Goal: Entertainment & Leisure: Consume media (video, audio)

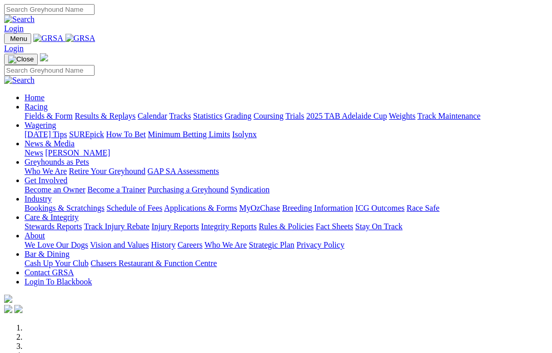
click at [95, 9] on input "Search" at bounding box center [49, 9] width 90 height 11
type input "Zipping [PERSON_NAME]"
click at [35, 15] on img at bounding box center [19, 19] width 31 height 9
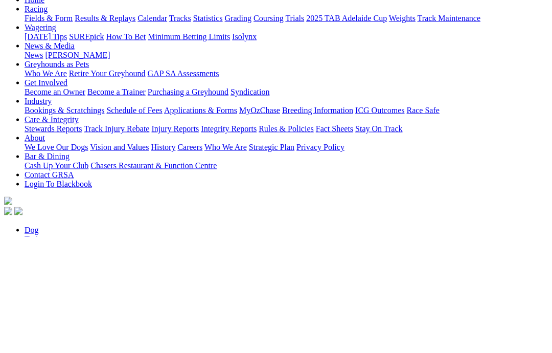
type input "Zipping [PERSON_NAME]"
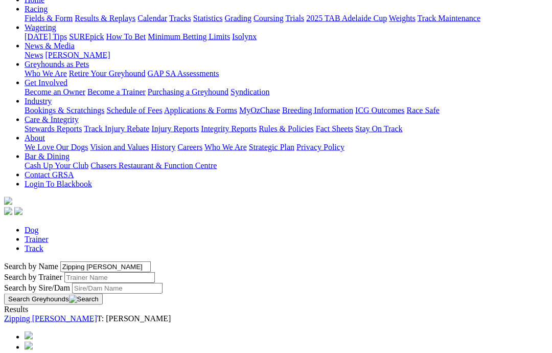
scroll to position [117, 0]
click at [50, 313] on link "Zipping [PERSON_NAME]" at bounding box center [50, 317] width 93 height 9
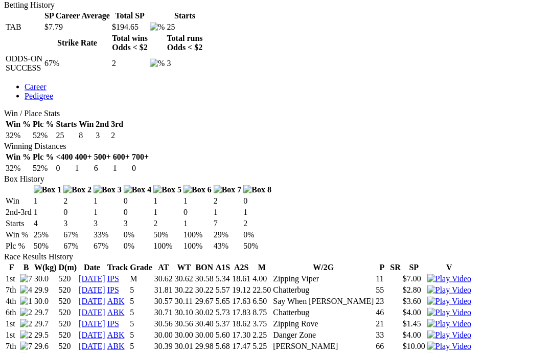
scroll to position [501, 0]
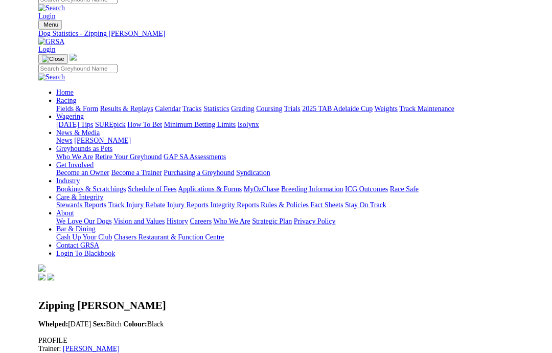
scroll to position [502, 0]
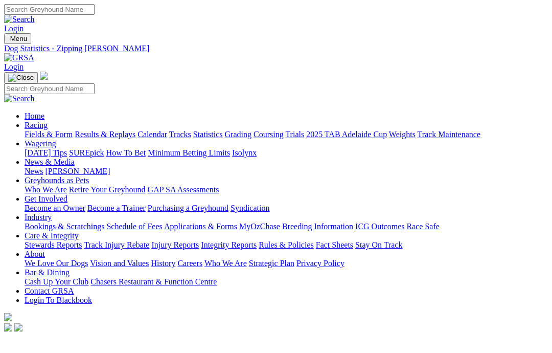
scroll to position [543, 0]
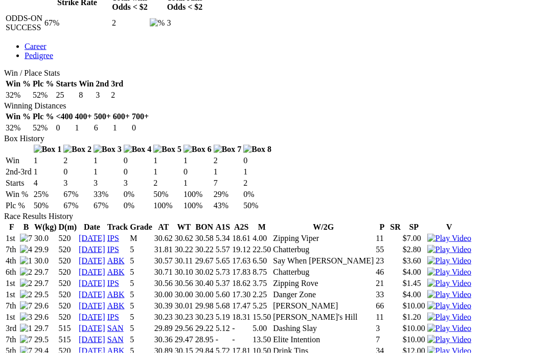
scroll to position [549, 0]
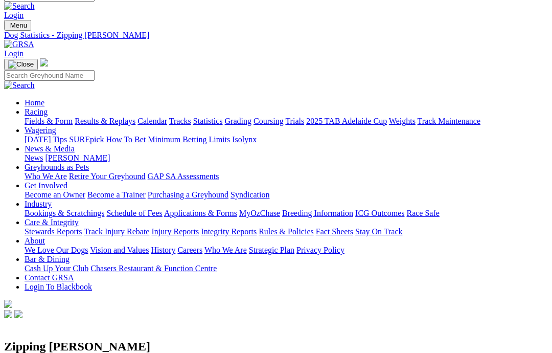
scroll to position [0, 0]
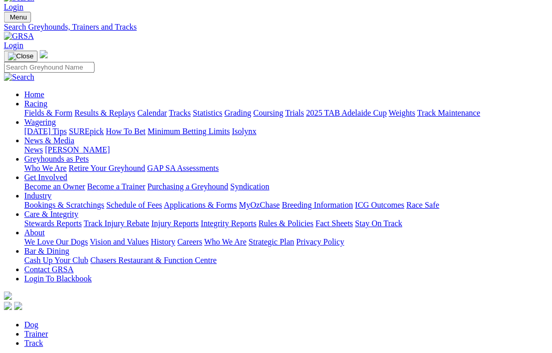
scroll to position [27, 0]
